Goal: Use online tool/utility: Utilize a website feature to perform a specific function

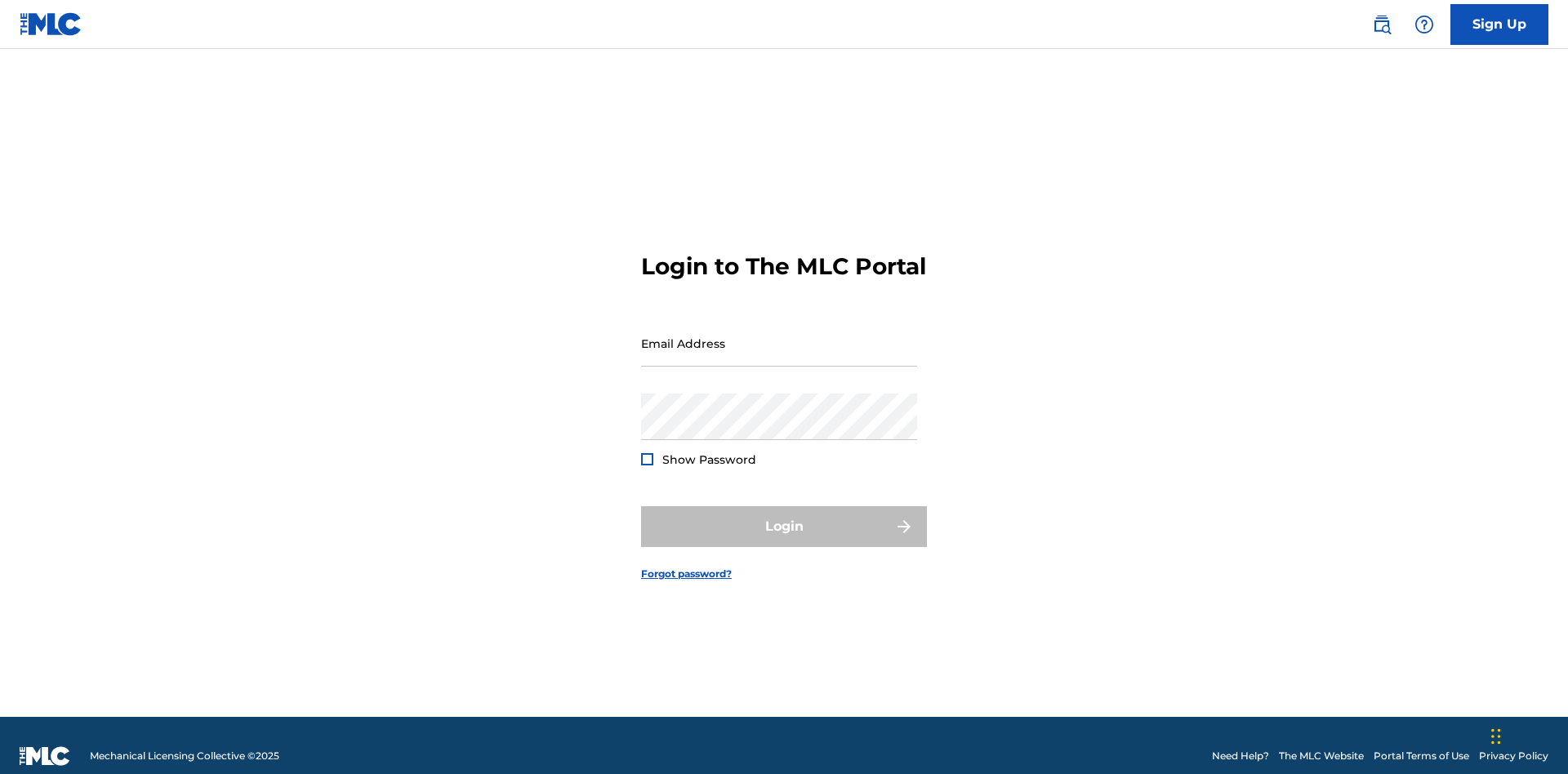
scroll to position [21, 0]
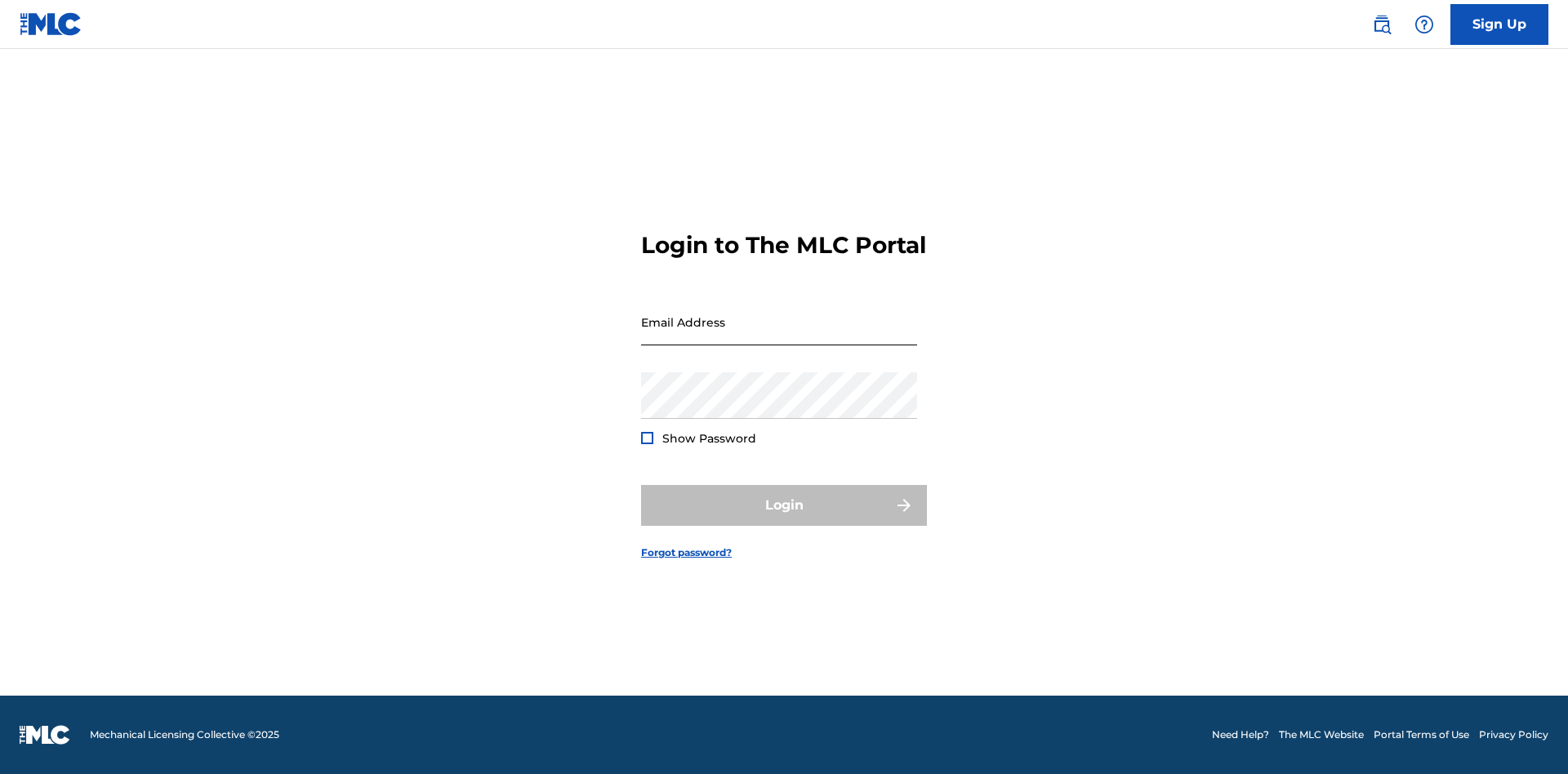
click at [779, 336] on input "Email Address" at bounding box center [779, 322] width 276 height 47
type input "[PERSON_NAME][EMAIL_ADDRESS][DOMAIN_NAME]"
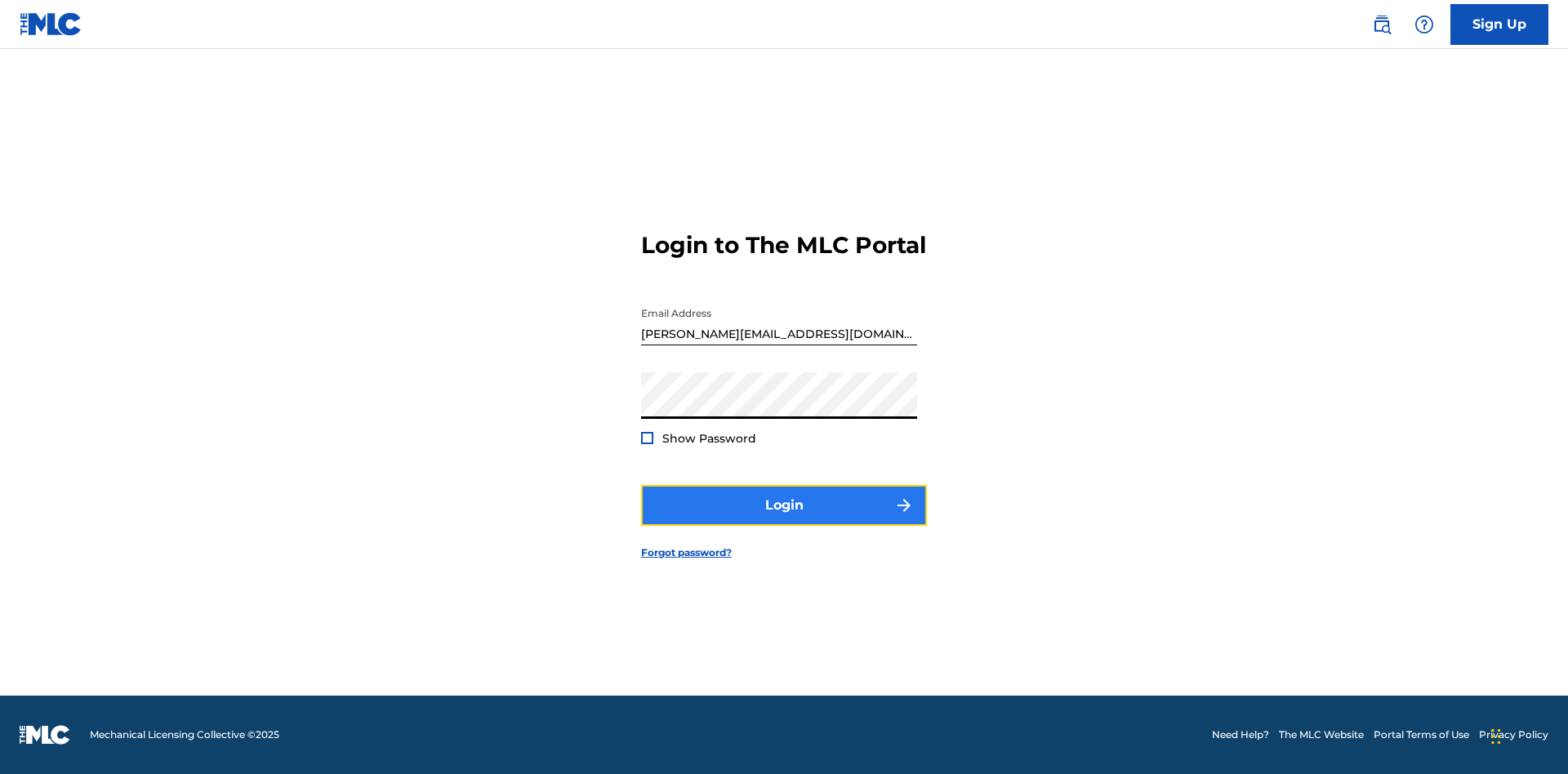
click at [784, 519] on button "Login" at bounding box center [784, 505] width 285 height 41
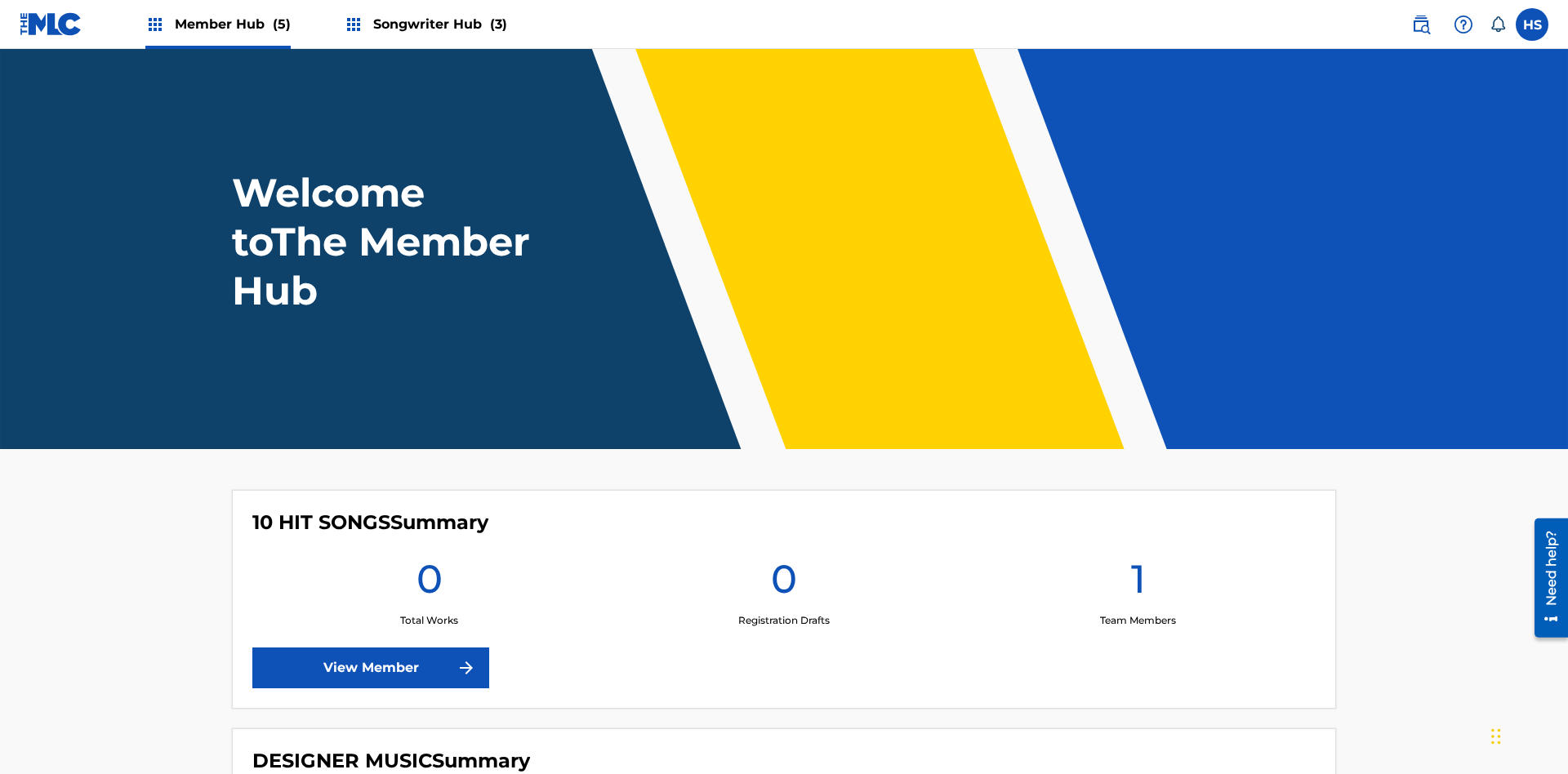
click at [437, 23] on span "Songwriter Hub (3)" at bounding box center [440, 24] width 134 height 19
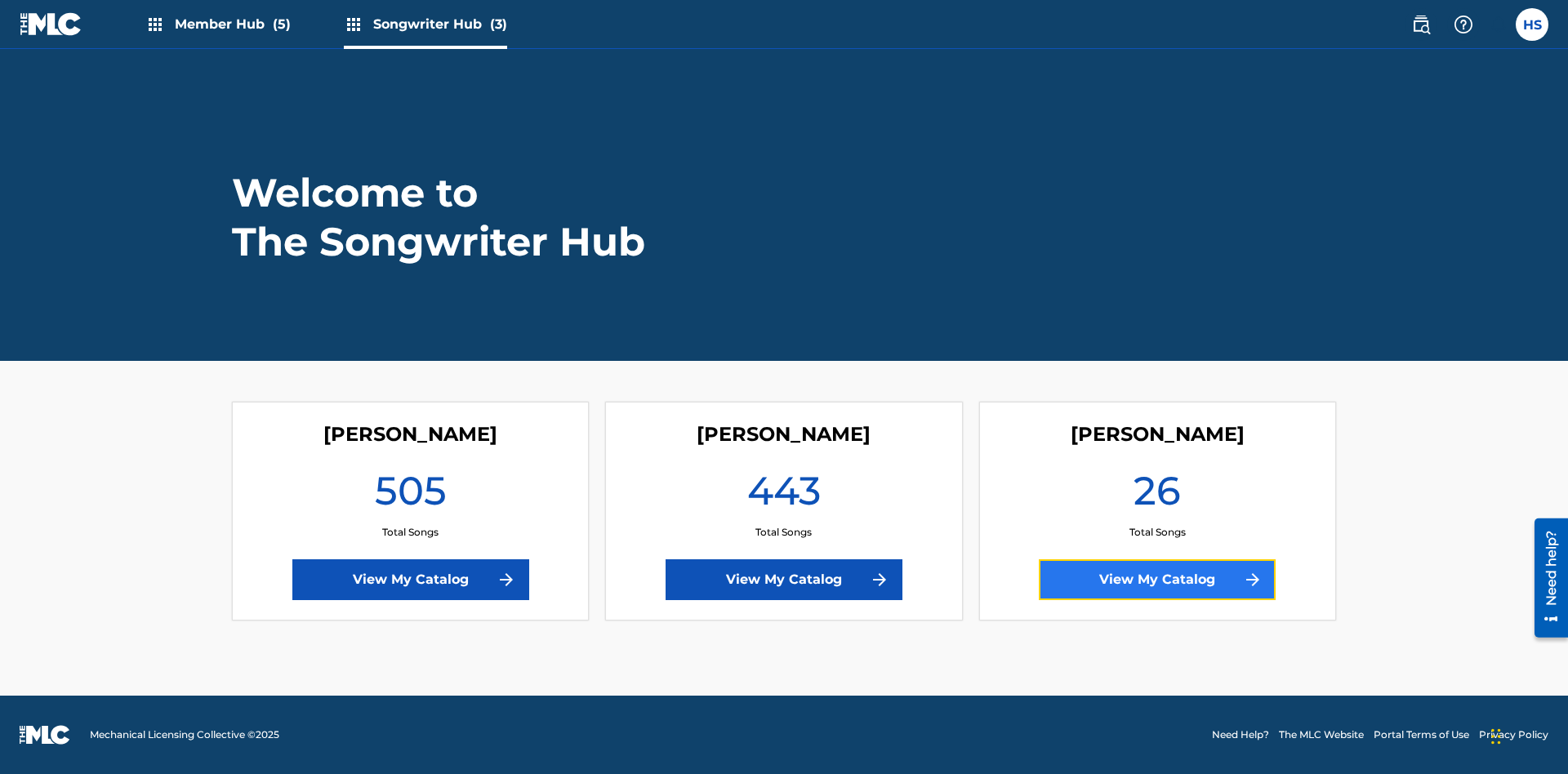
click at [1157, 579] on link "View My Catalog" at bounding box center [1157, 580] width 237 height 41
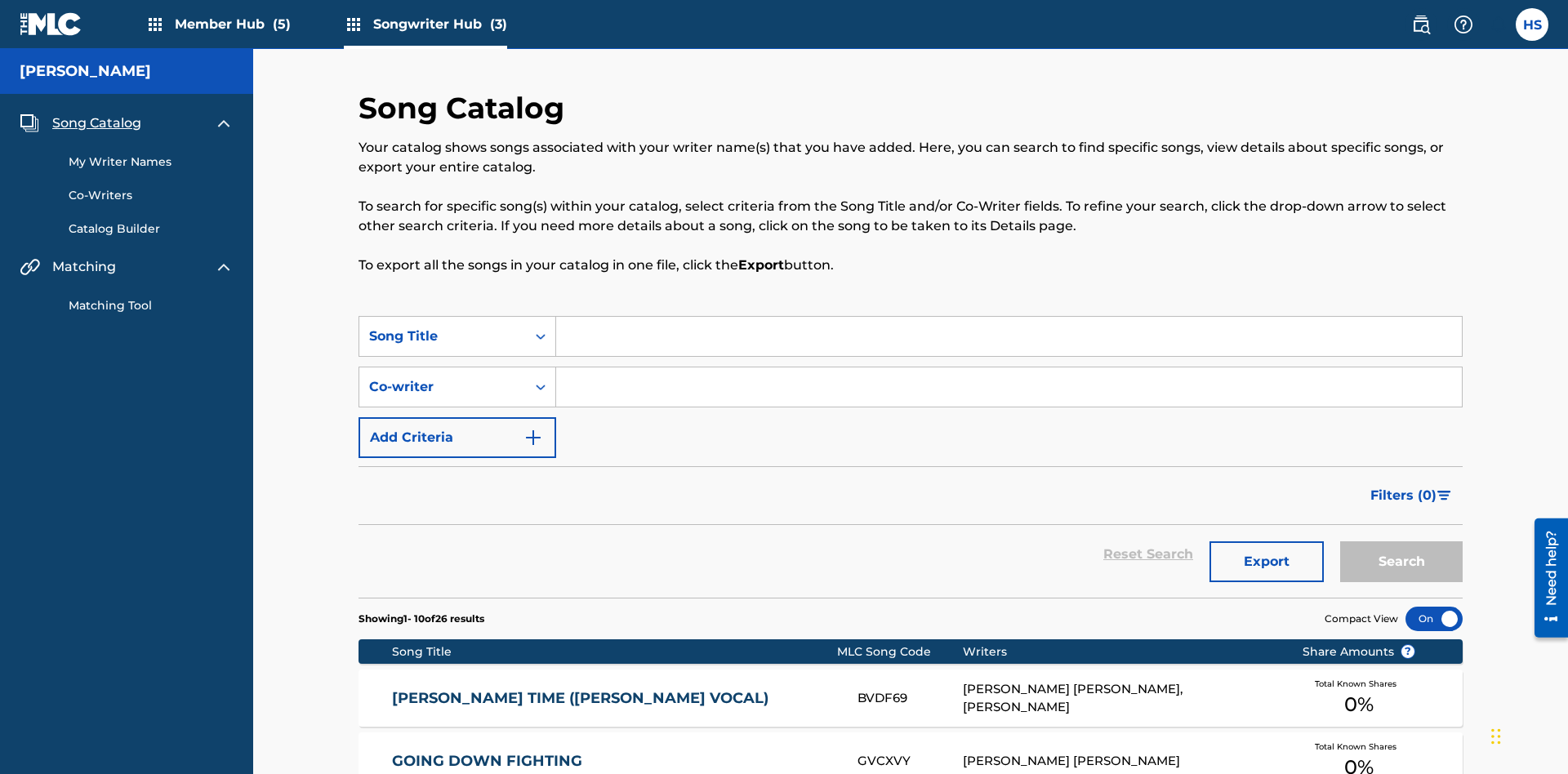
click at [151, 297] on link "Matching Tool" at bounding box center [151, 306] width 165 height 17
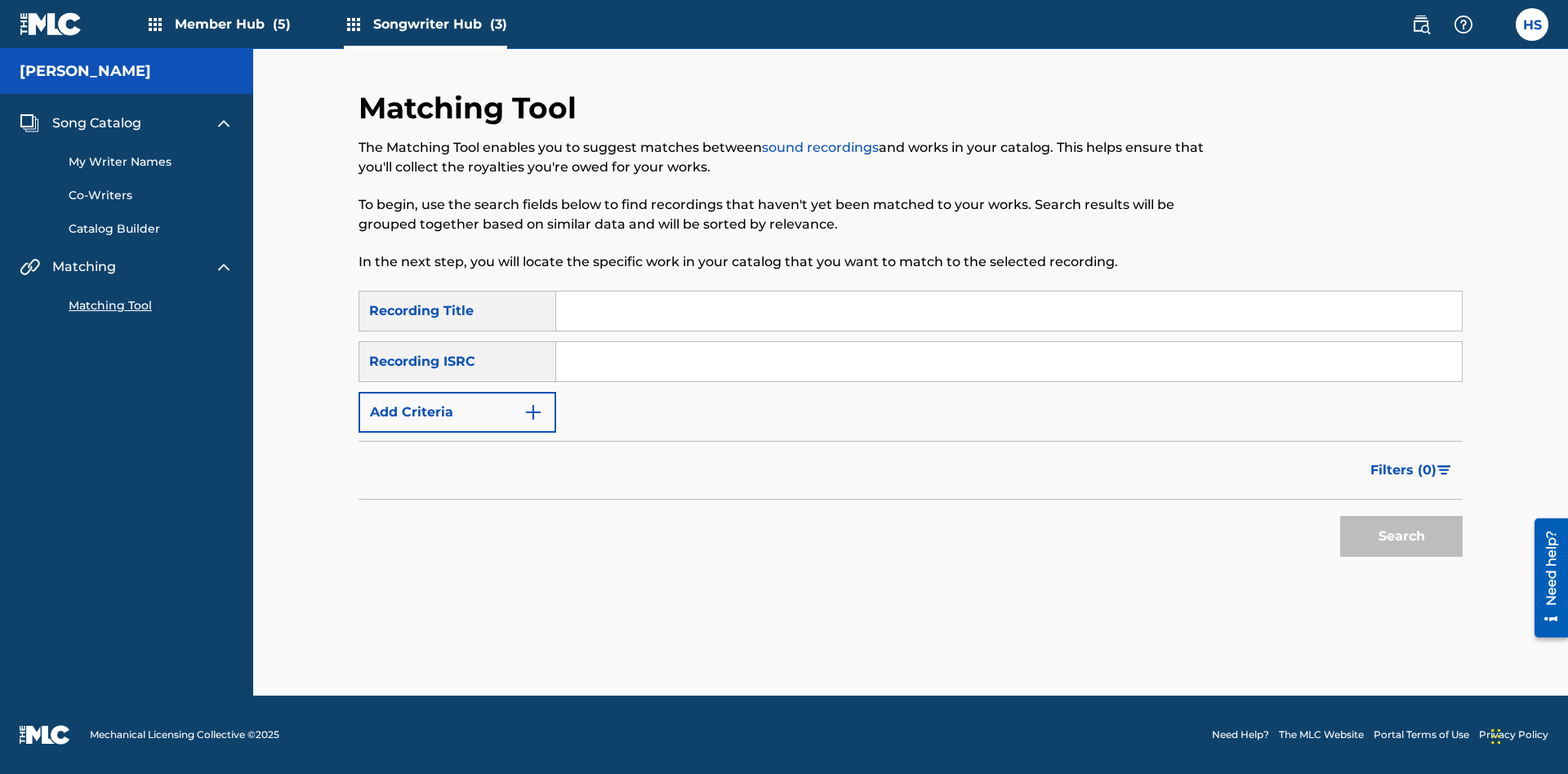
click at [1008, 311] on input "Search Form" at bounding box center [1008, 311] width 906 height 39
type input "The"
click at [1401, 536] on button "Search" at bounding box center [1400, 536] width 122 height 41
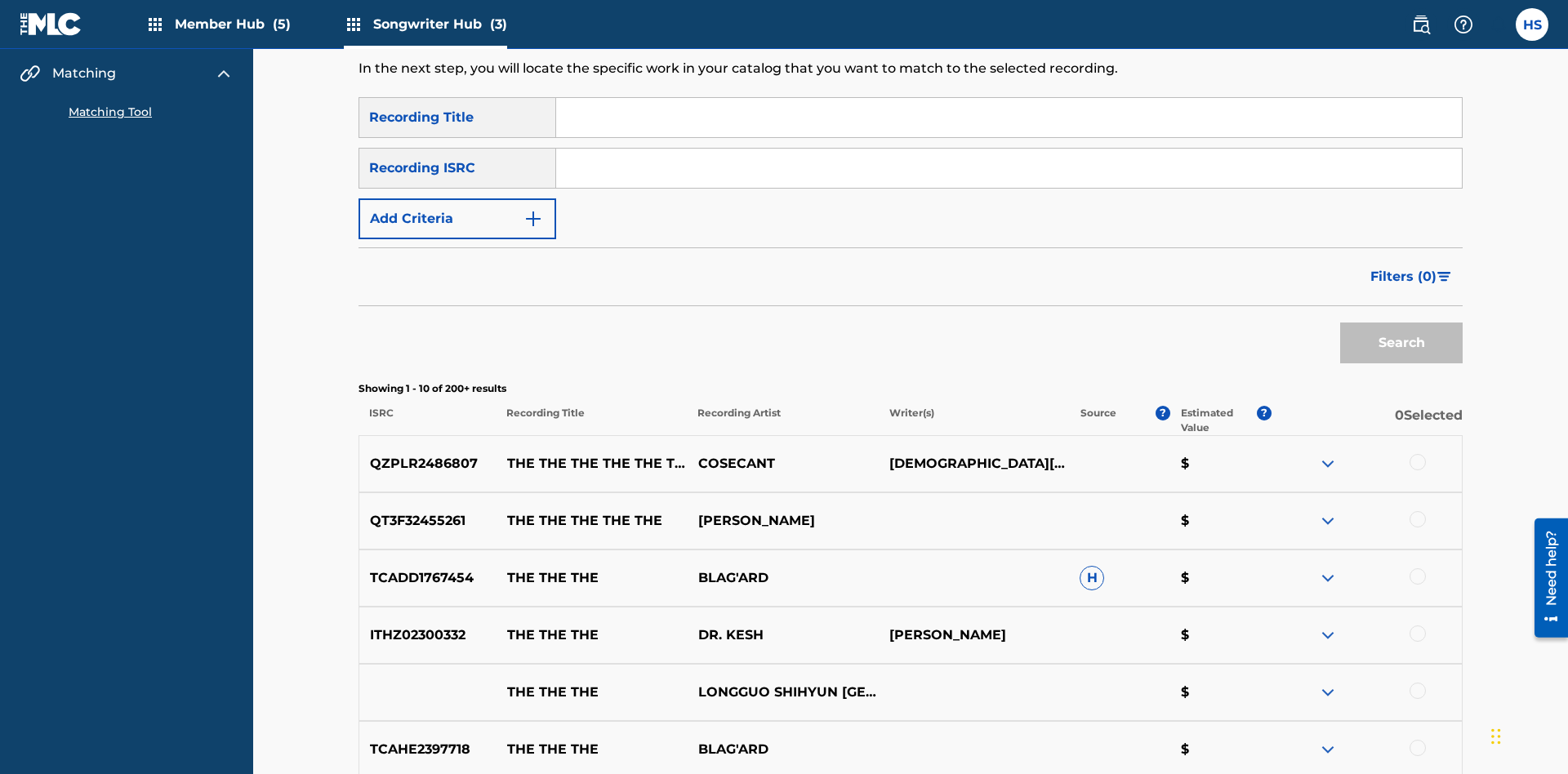
click at [1008, 148] on input "Search Form" at bounding box center [1008, 168] width 906 height 39
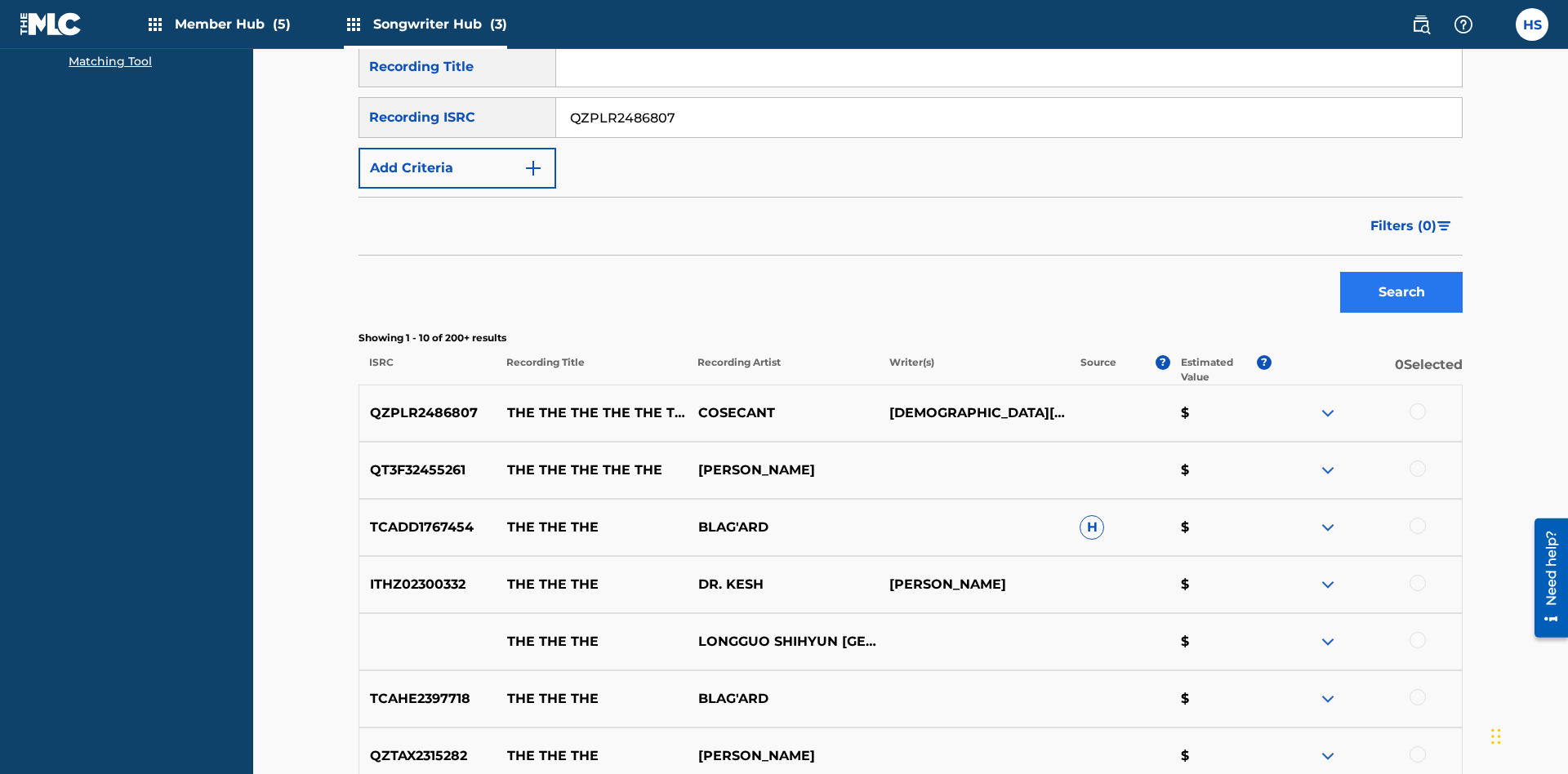
type input "QZPLR2486807"
click at [1401, 271] on button "Search" at bounding box center [1400, 292] width 122 height 41
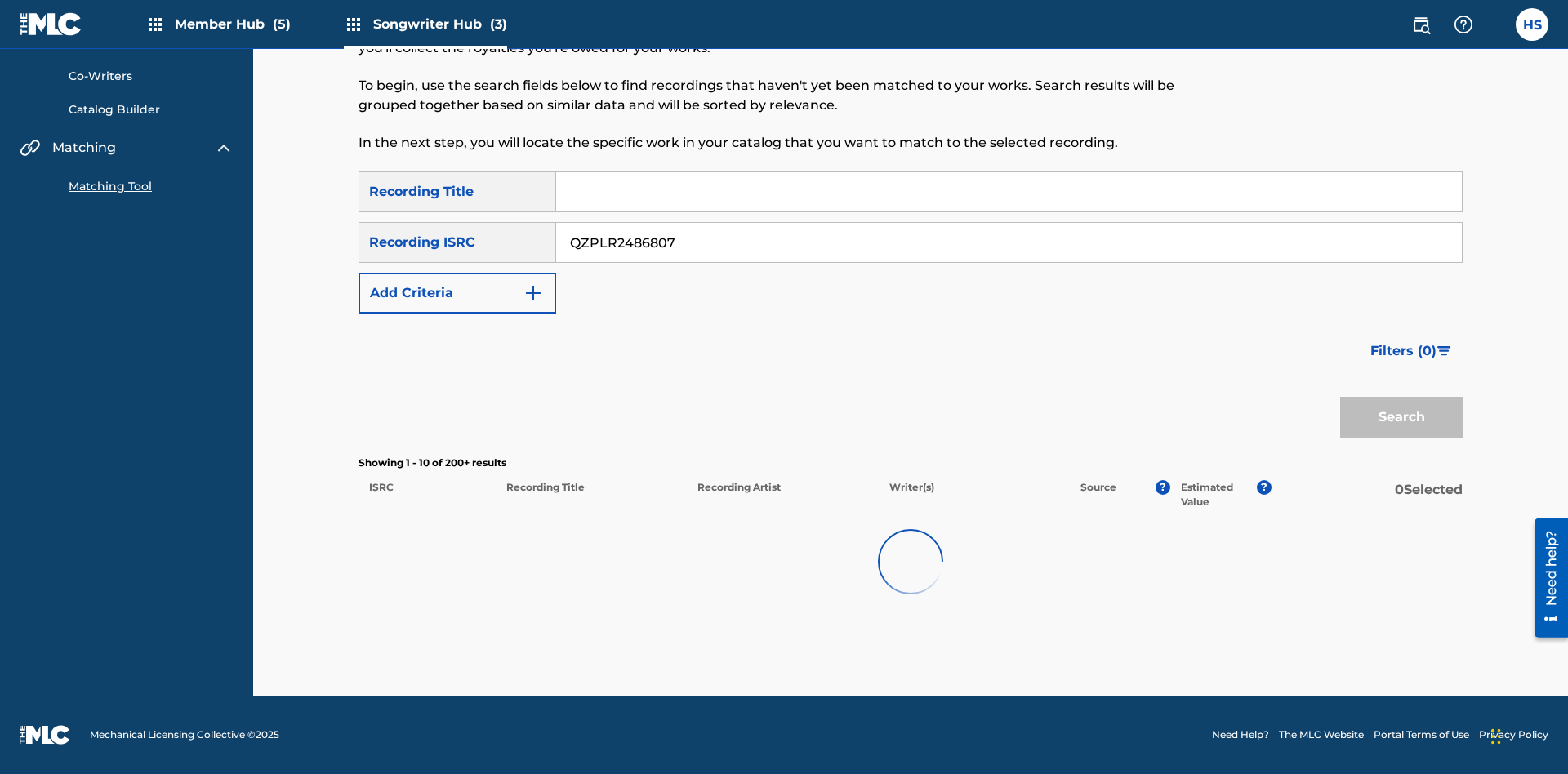
scroll to position [72, 0]
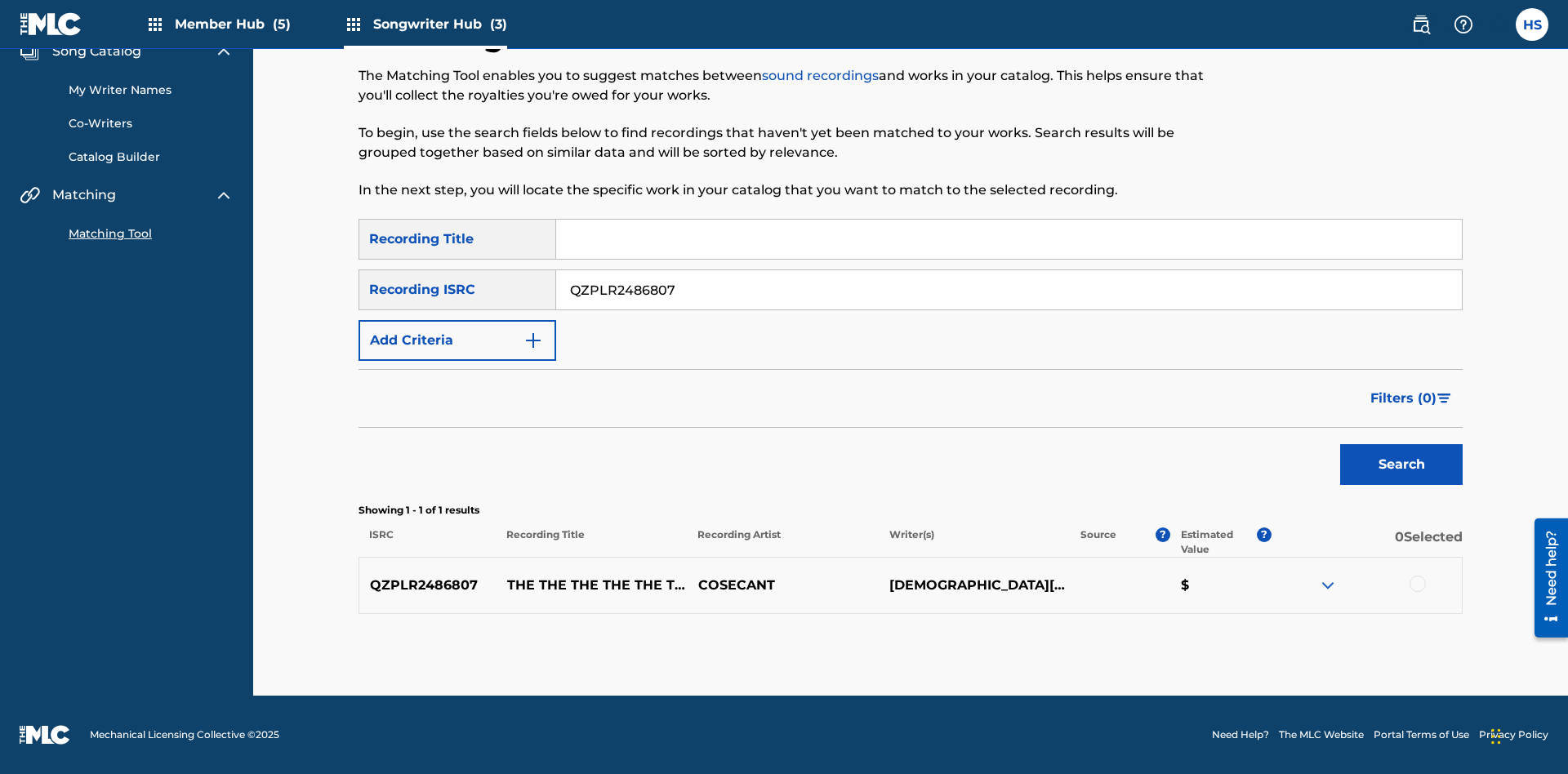
click at [1417, 584] on div at bounding box center [1418, 584] width 17 height 17
click at [1147, 641] on button "Match 1 Group" at bounding box center [1147, 641] width 180 height 41
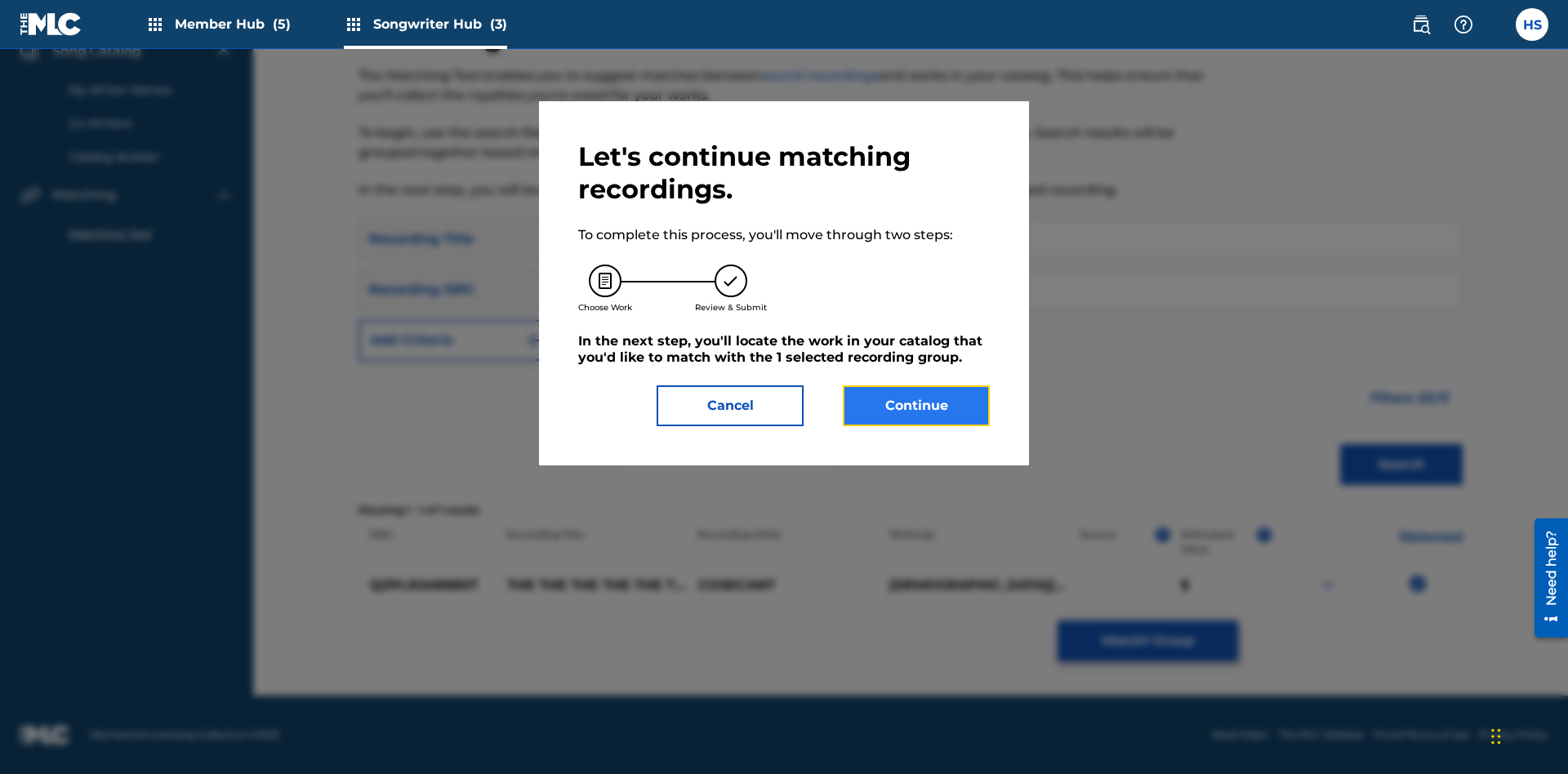
click at [916, 406] on button "Continue" at bounding box center [916, 406] width 147 height 41
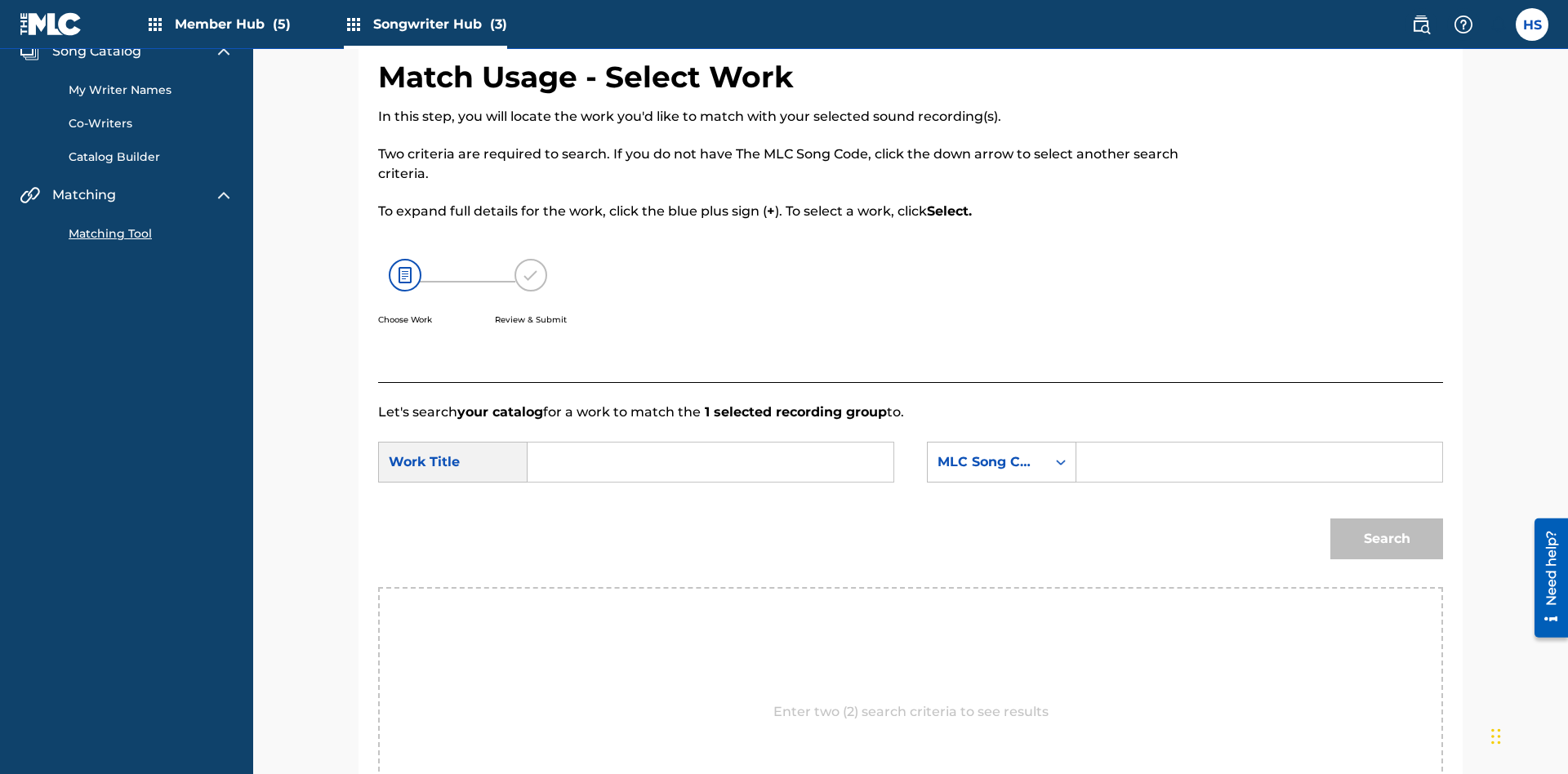
click at [711, 442] on input "Search Form" at bounding box center [710, 462] width 338 height 39
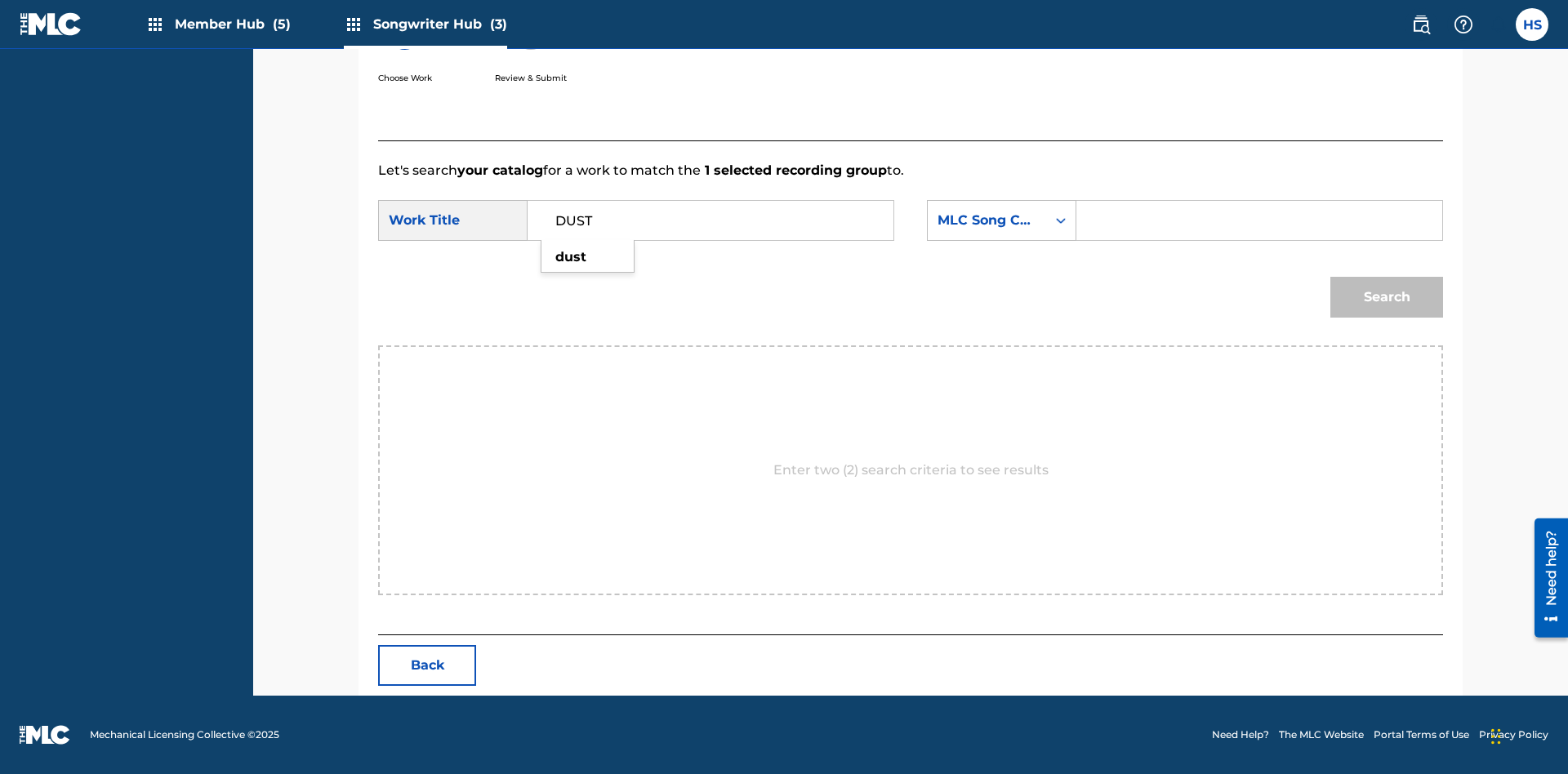
type input "DUST"
click at [1258, 220] on input "Search Form" at bounding box center [1259, 220] width 338 height 39
type input "DB2IBU"
click at [1386, 297] on button "Search" at bounding box center [1386, 297] width 113 height 41
